Goal: Find specific fact: Find specific fact

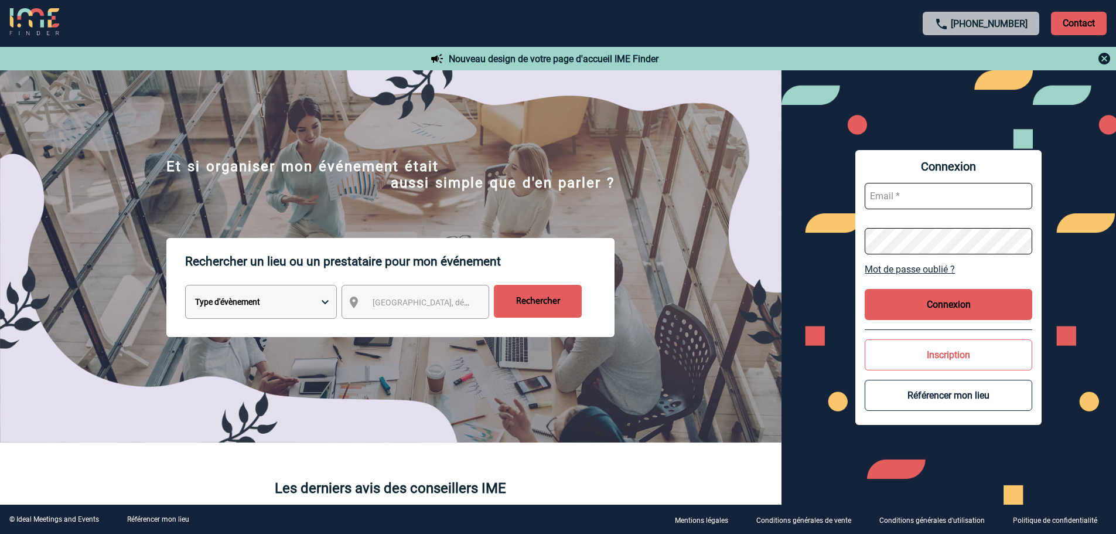
type input "jnetobogalho@ime-groupe.com"
click at [921, 291] on button "Connexion" at bounding box center [948, 304] width 168 height 31
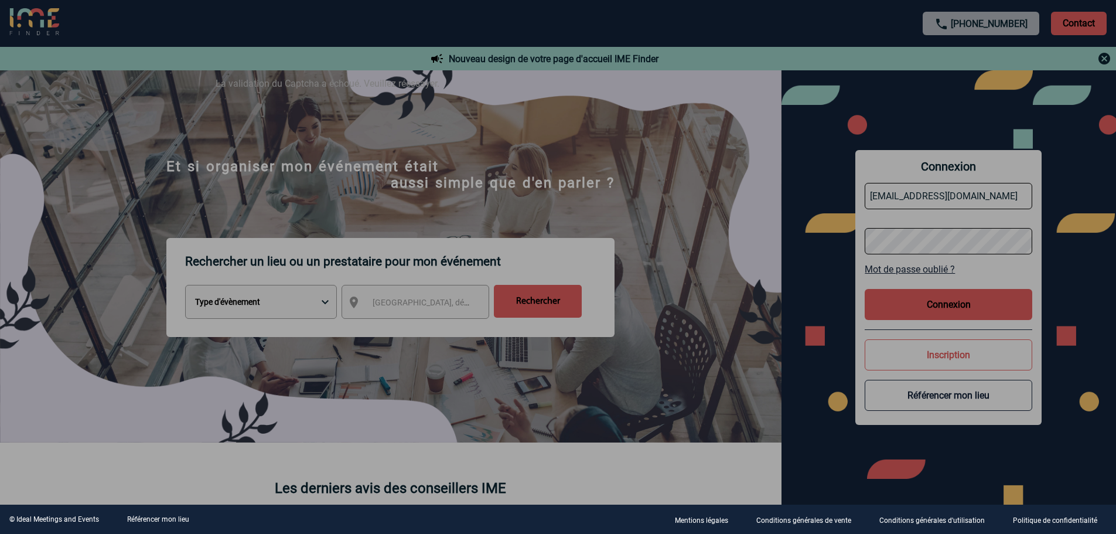
click at [938, 313] on div at bounding box center [558, 267] width 1116 height 534
click at [938, 312] on div at bounding box center [558, 267] width 1116 height 534
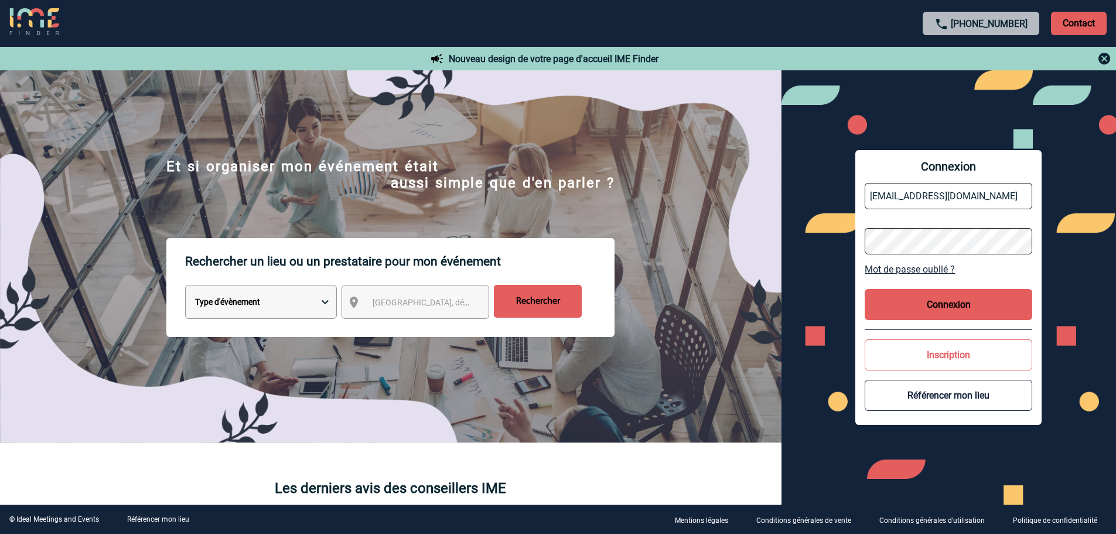
click at [904, 310] on button "Connexion" at bounding box center [948, 304] width 168 height 31
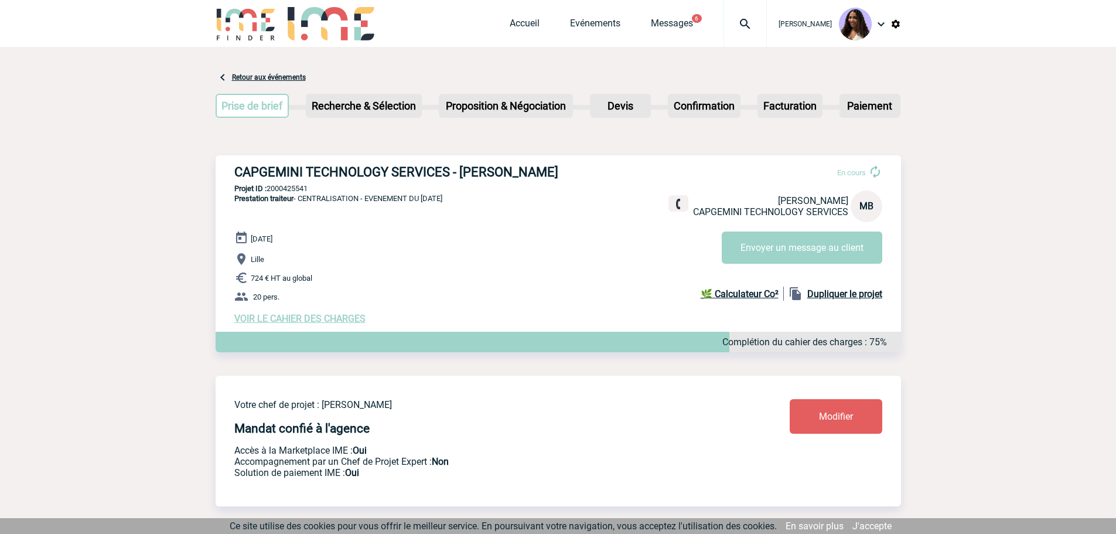
drag, startPoint x: 232, startPoint y: 168, endPoint x: 291, endPoint y: 190, distance: 62.7
click at [291, 190] on div "CAPGEMINI TECHNOLOGY SERVICES - [PERSON_NAME] En cours [PERSON_NAME] CAPGEMINI …" at bounding box center [558, 244] width 685 height 178
copy h3 "CAPGEMINI TECHNOLOGY SERVICES - [PERSON_NAME]"
drag, startPoint x: 316, startPoint y: 207, endPoint x: 268, endPoint y: 208, distance: 48.0
click at [268, 193] on p "Projet ID : 2000425541" at bounding box center [558, 188] width 685 height 9
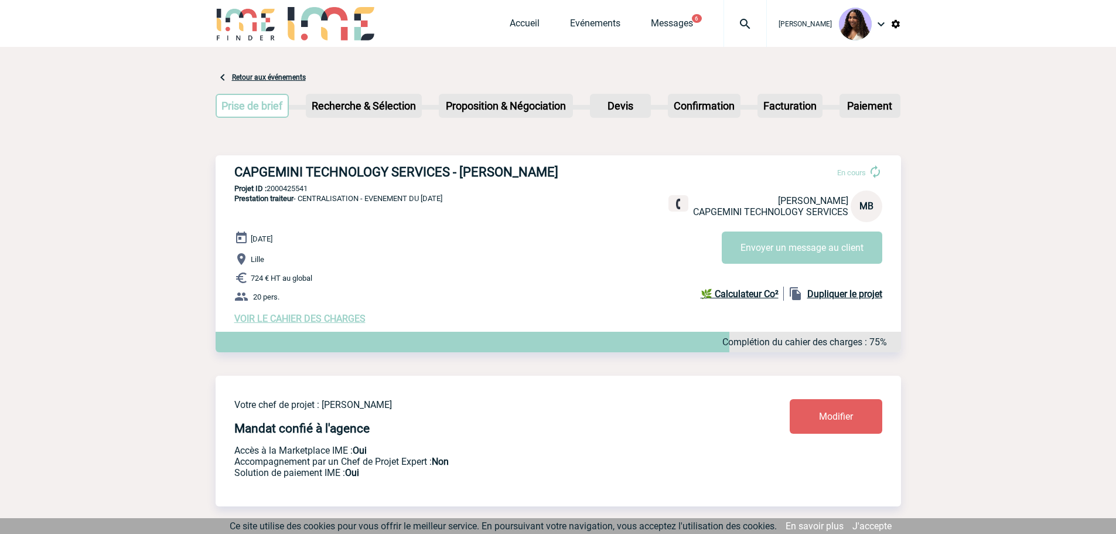
copy p "2000425541"
